Goal: Information Seeking & Learning: Learn about a topic

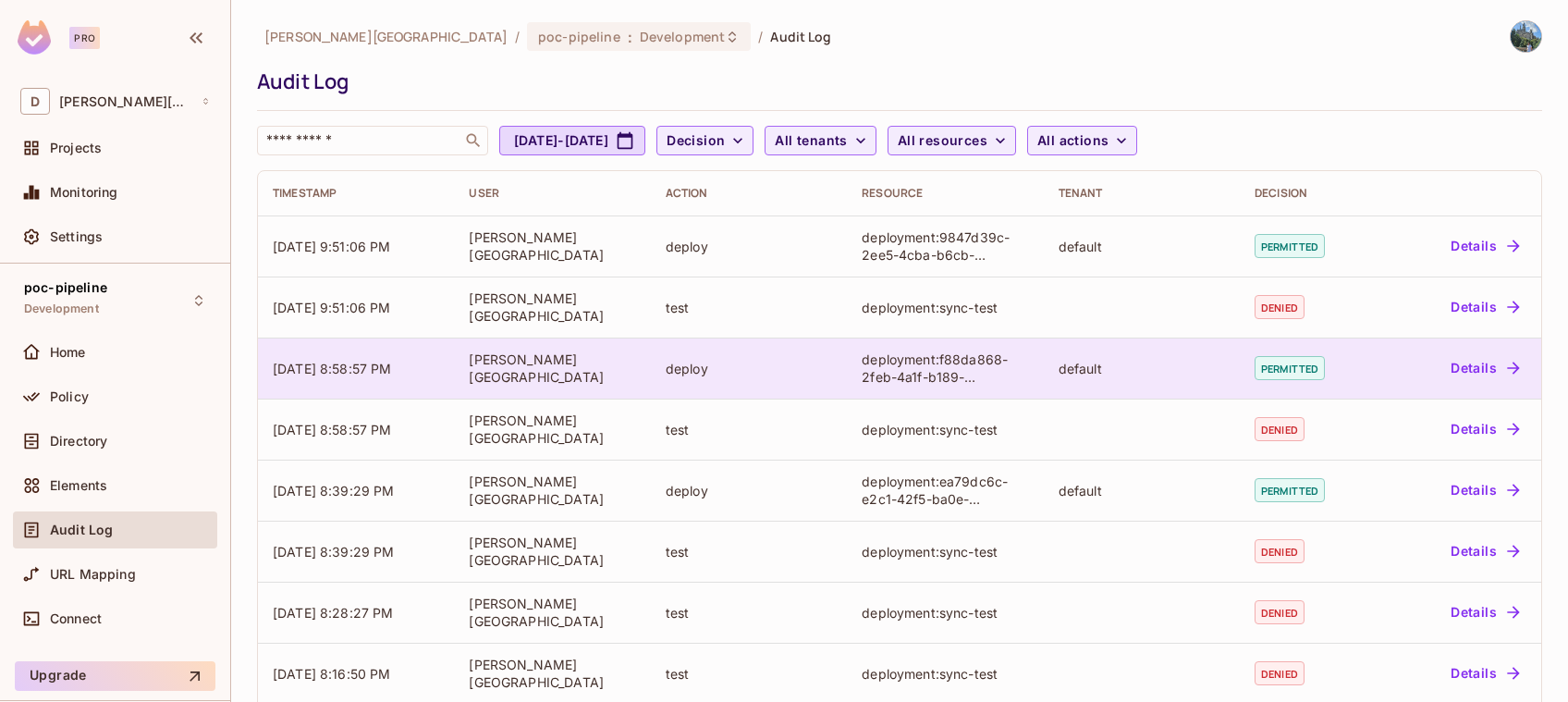
click at [417, 353] on td "[DATE] 8:58:57 PM" at bounding box center [356, 367] width 196 height 61
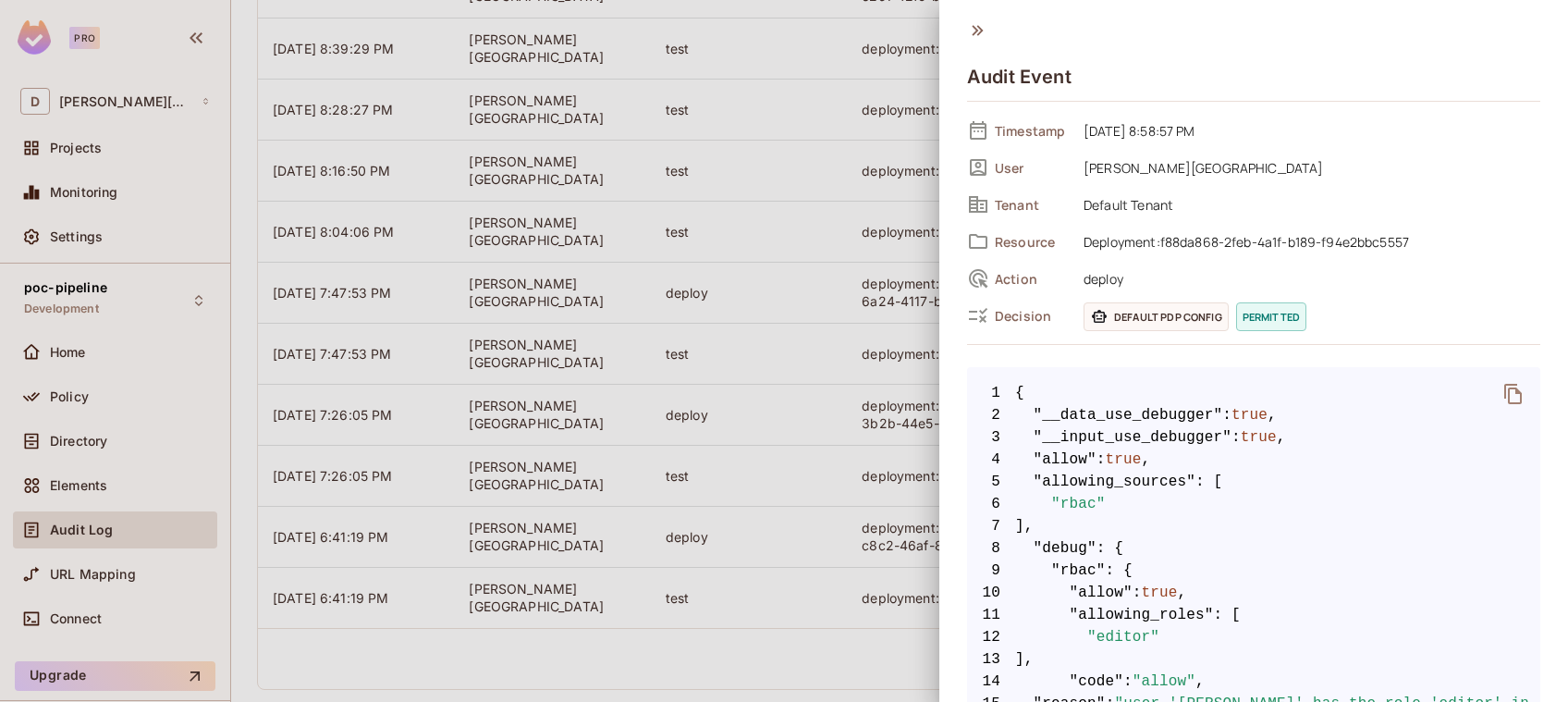
scroll to position [505, 0]
click at [572, 381] on div at bounding box center [784, 351] width 1568 height 702
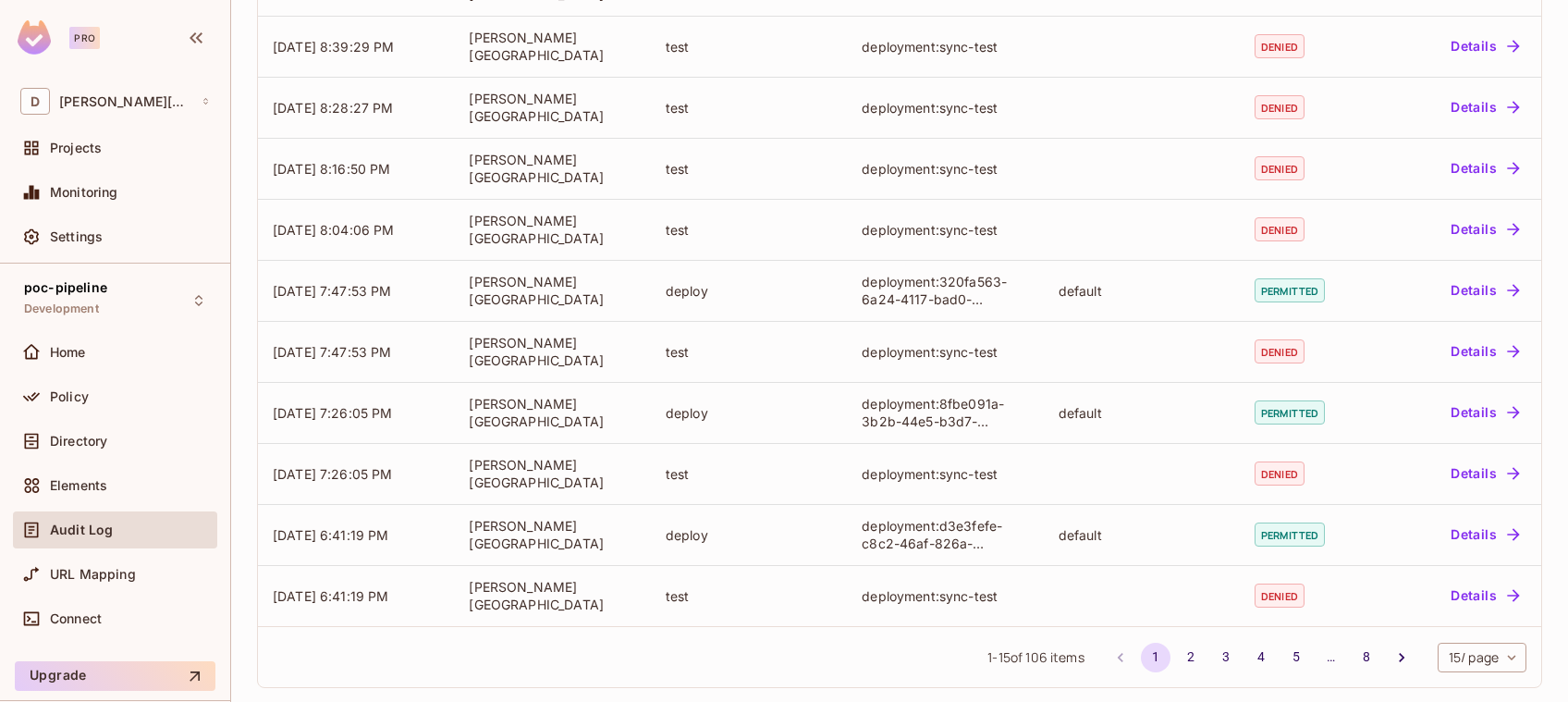
scroll to position [0, 0]
